Goal: Task Accomplishment & Management: Complete application form

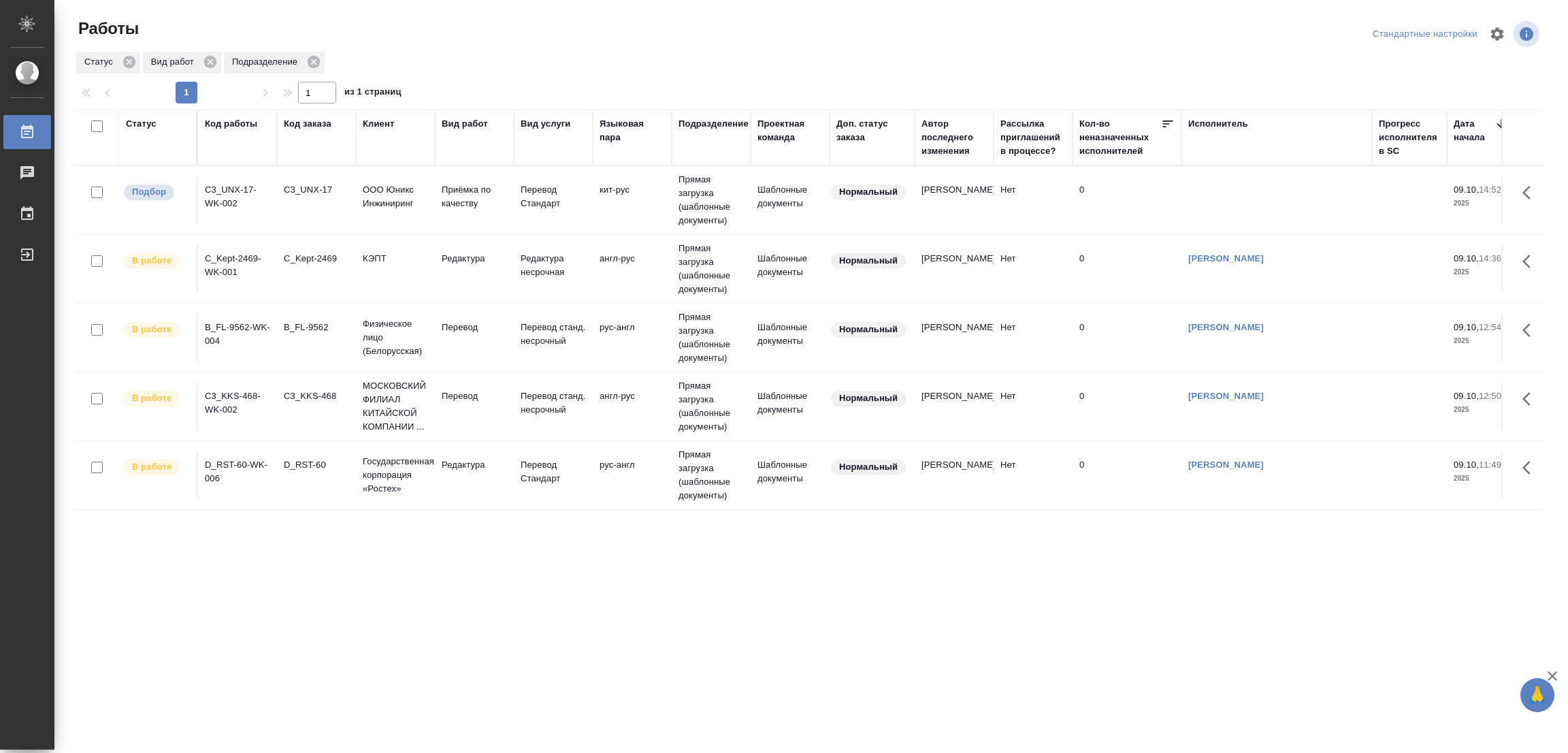
drag, startPoint x: 704, startPoint y: 617, endPoint x: 793, endPoint y: 581, distance: 96.0
click at [705, 618] on div ".cls-1 fill:#fff; AWATERA [PERSON_NAME] Работы 0 Чаты График Выйти Работы Станд…" at bounding box center [784, 376] width 1568 height 753
drag, startPoint x: 295, startPoint y: 259, endPoint x: 375, endPoint y: 242, distance: 81.8
click at [295, 259] on div "C_Kept-2469" at bounding box center [316, 259] width 66 height 13
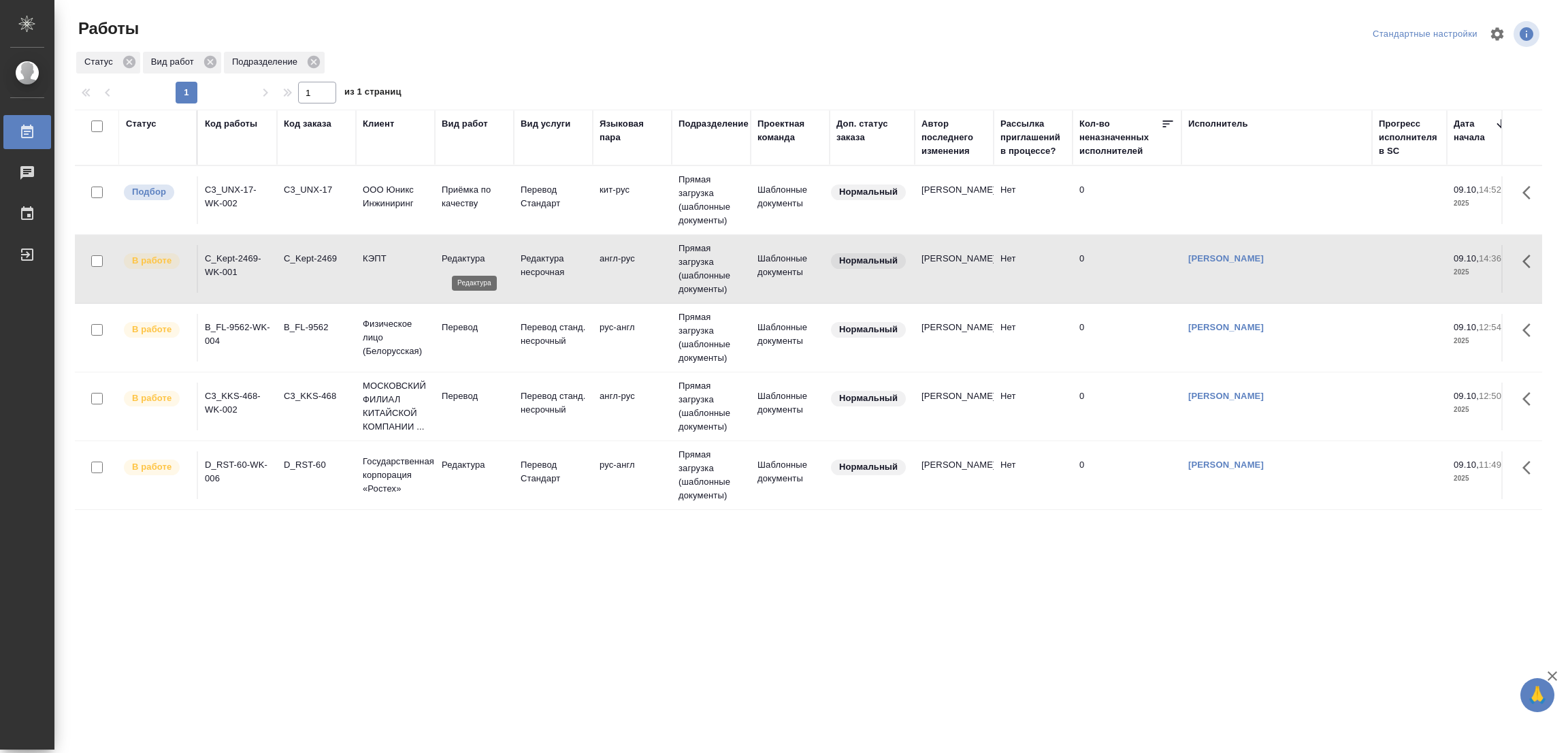
click at [470, 263] on p "Редактура" at bounding box center [474, 259] width 66 height 13
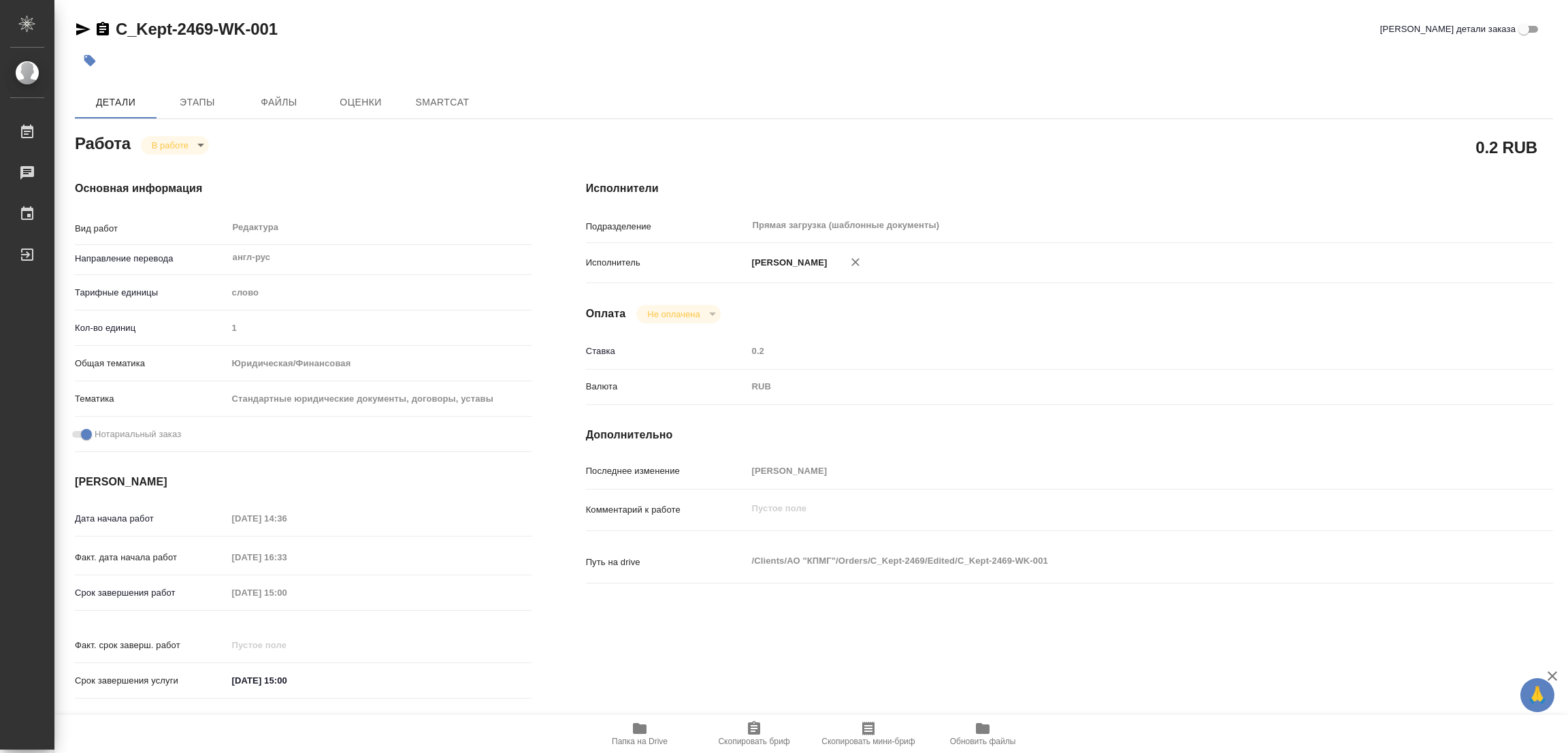
type textarea "x"
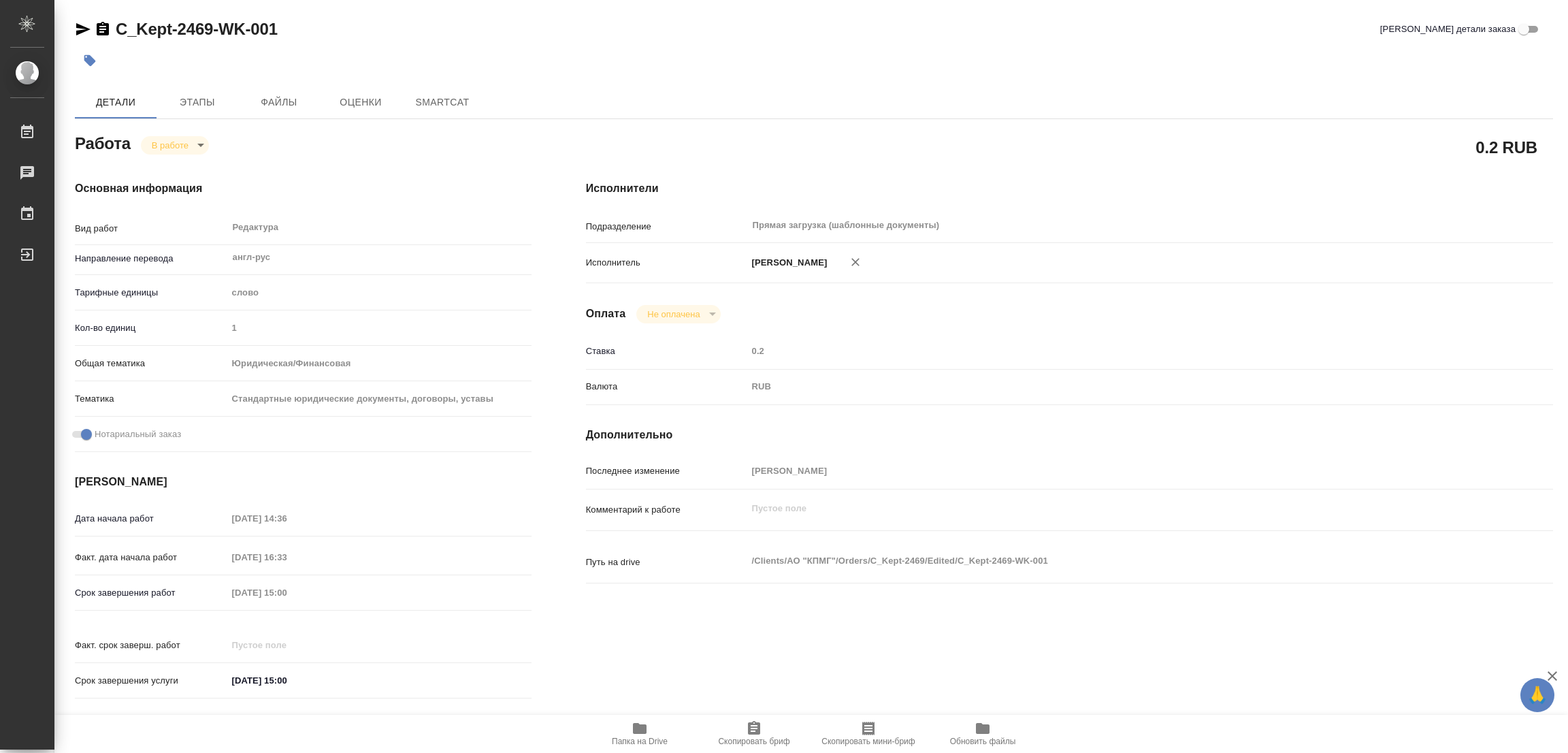
type textarea "x"
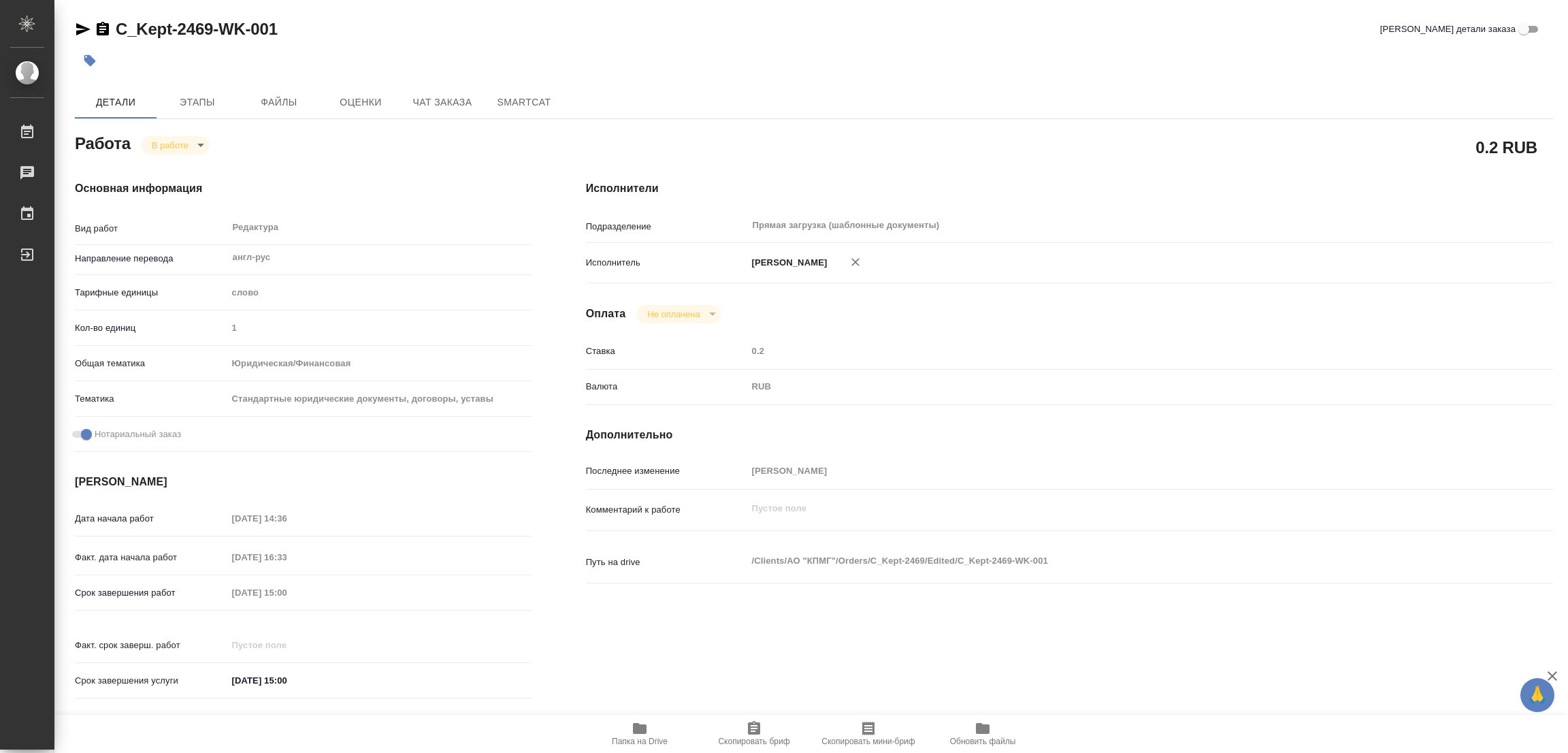
type textarea "x"
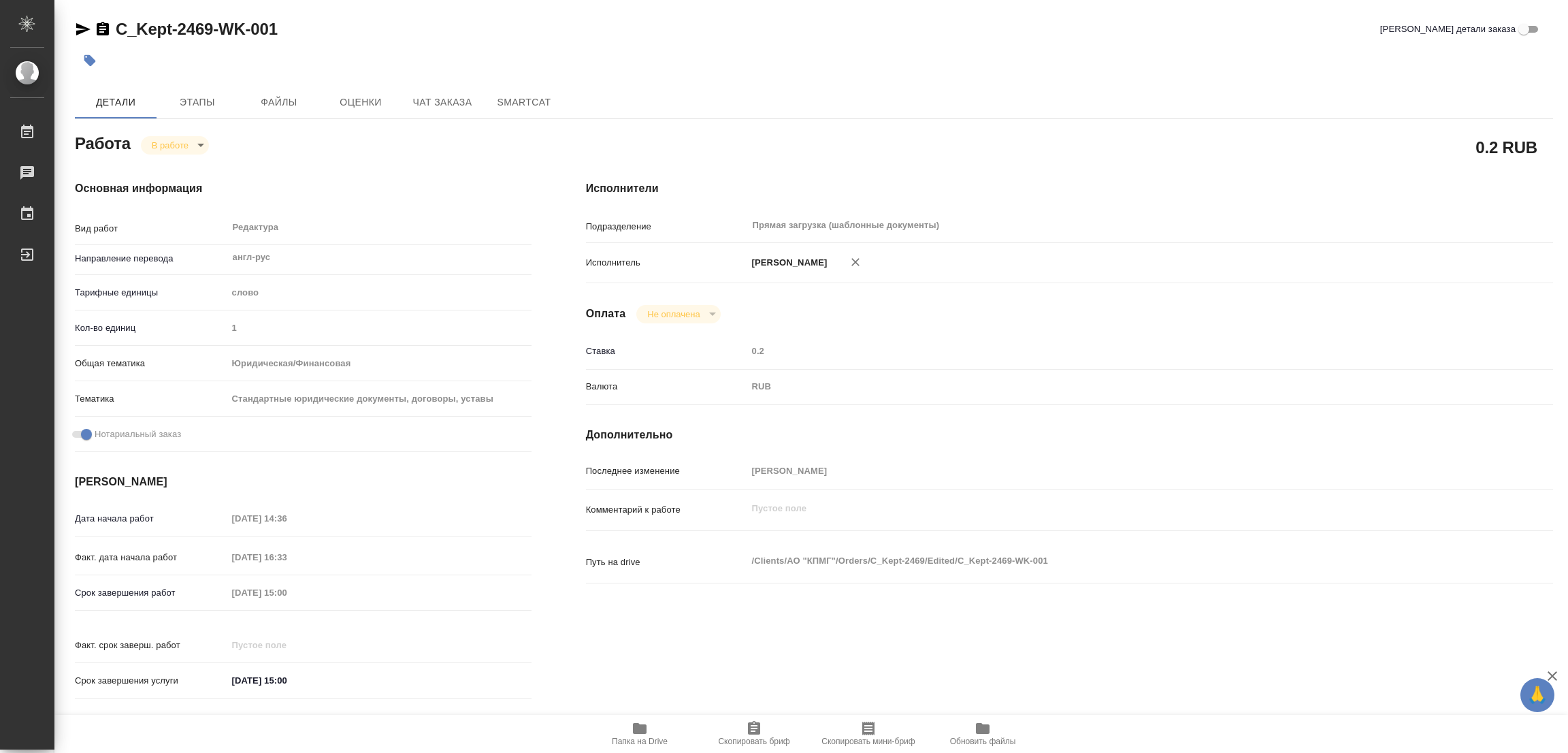
type textarea "x"
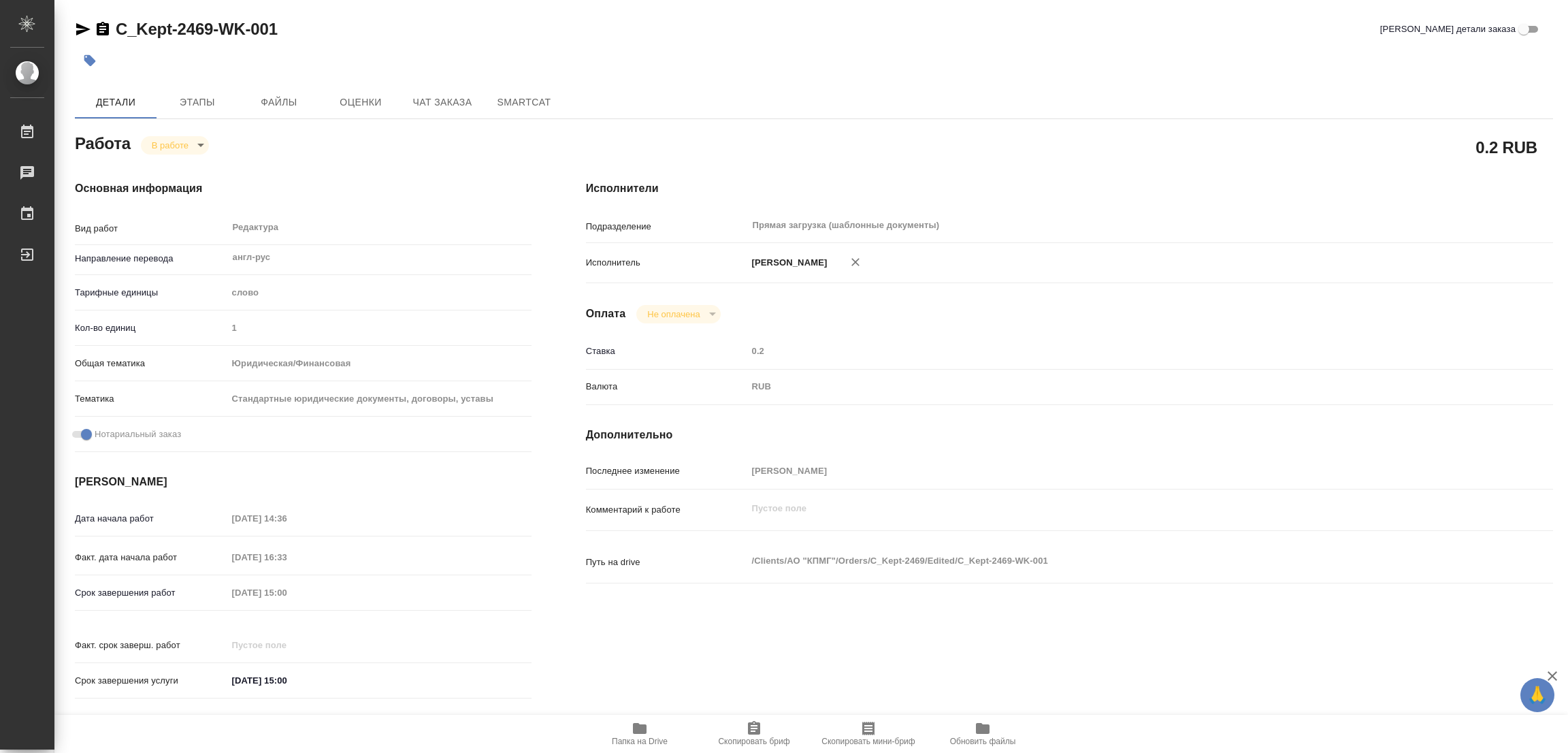
click at [634, 729] on icon "button" at bounding box center [640, 728] width 13 height 11
drag, startPoint x: 110, startPoint y: 13, endPoint x: 211, endPoint y: 38, distance: 104.0
click at [211, 38] on div "C_Kept-2469-WK-001 Кратко детали заказа Детали Этапы Файлы Оценки Чат заказа Sm…" at bounding box center [813, 571] width 1494 height 1142
copy link "C_Kept-2469"
drag, startPoint x: 754, startPoint y: 735, endPoint x: 683, endPoint y: 748, distance: 72.2
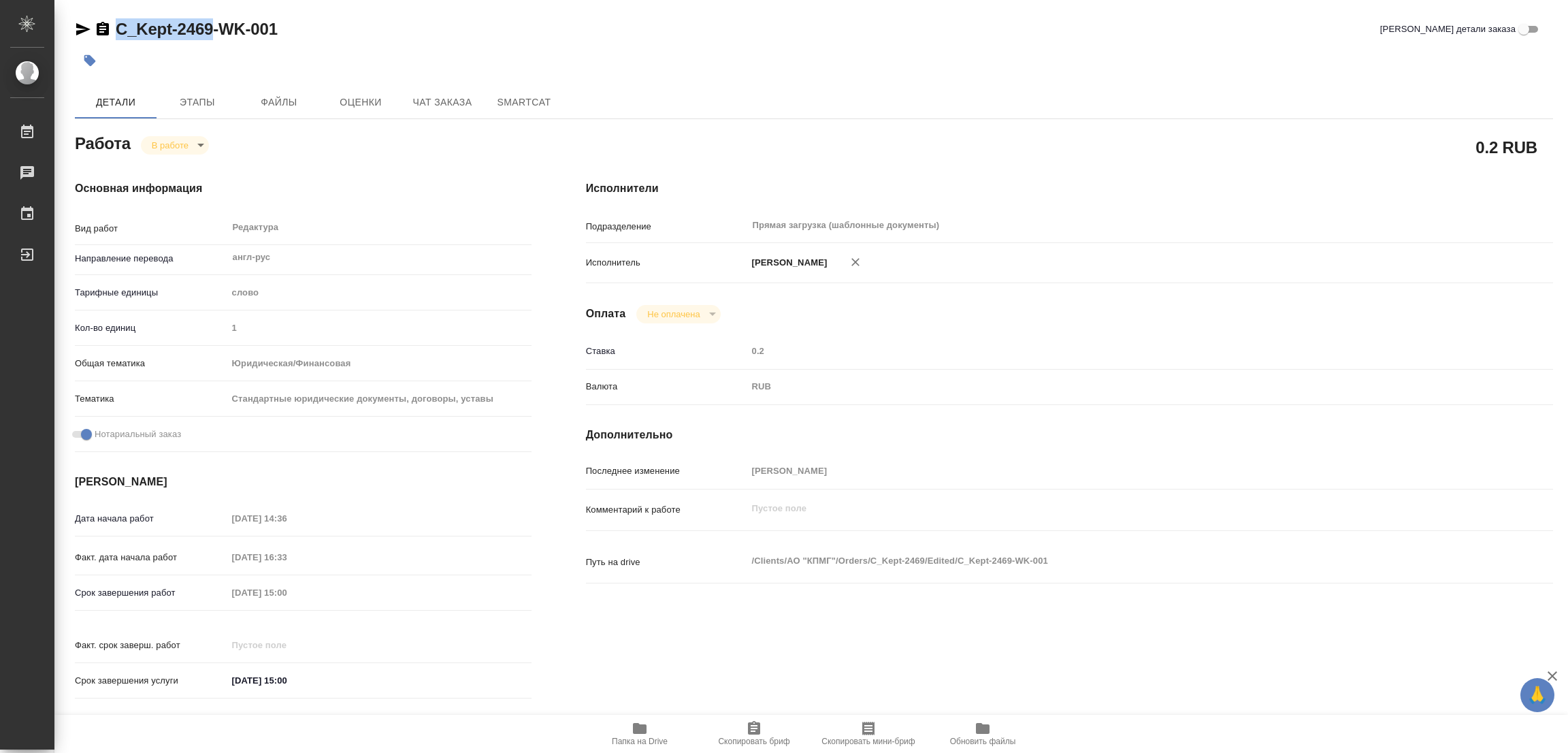
click at [754, 735] on icon "button" at bounding box center [754, 727] width 13 height 13
copy link "C_Kept-2469"
drag, startPoint x: 357, startPoint y: 601, endPoint x: 156, endPoint y: 612, distance: 201.3
click at [156, 612] on div "Срок завершения работ [DATE] 15:00" at bounding box center [304, 606] width 457 height 52
click at [444, 43] on div "C_Kept-2469-WK-001 Кратко детали заказа" at bounding box center [814, 32] width 1478 height 27
